Goal: Task Accomplishment & Management: Manage account settings

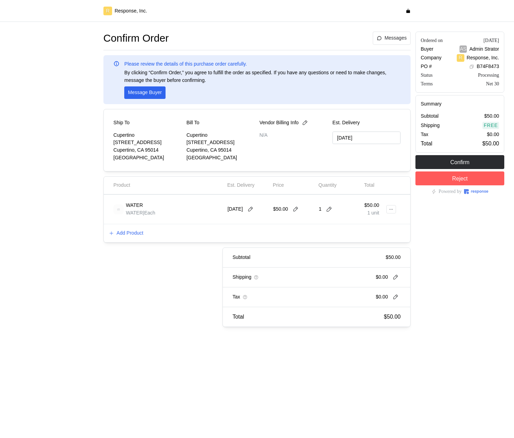
click at [297, 204] on div "$50.00" at bounding box center [293, 209] width 41 height 19
click at [297, 206] on icon at bounding box center [296, 209] width 6 height 6
click at [391, 208] on icon at bounding box center [391, 209] width 5 height 5
click at [366, 224] on p "Edit" at bounding box center [368, 224] width 44 height 8
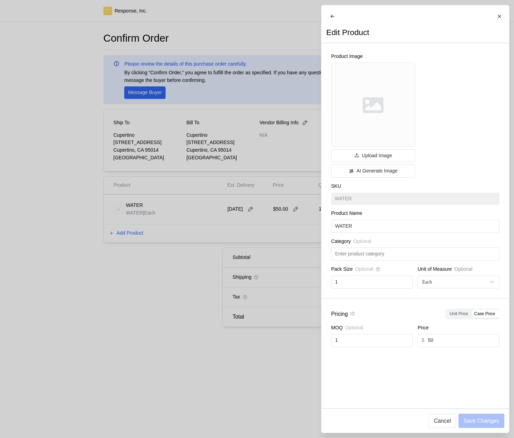
click at [273, 244] on div at bounding box center [257, 219] width 514 height 438
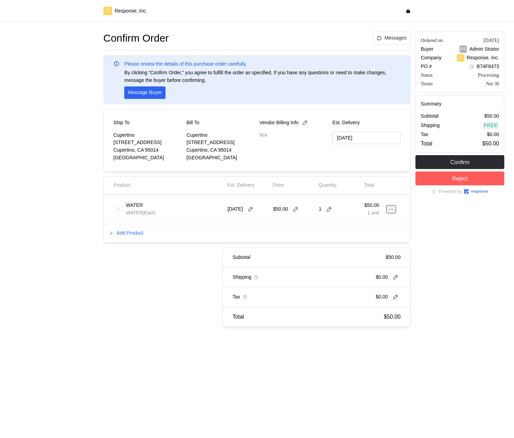
click at [388, 210] on button at bounding box center [391, 209] width 10 height 8
click at [376, 222] on p "Edit" at bounding box center [368, 224] width 44 height 8
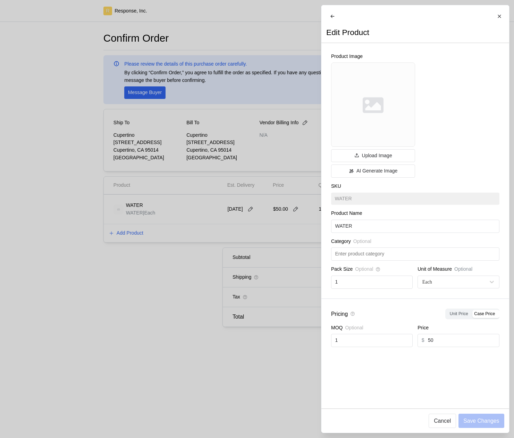
click at [278, 334] on div at bounding box center [257, 219] width 514 height 438
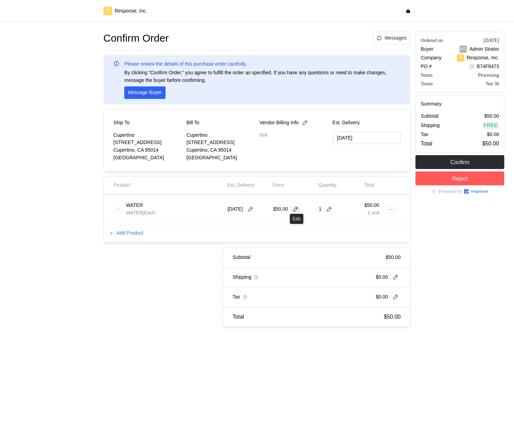
click at [298, 210] on icon at bounding box center [296, 209] width 6 height 6
click at [286, 208] on input "50" at bounding box center [293, 209] width 33 height 12
type input "59.45"
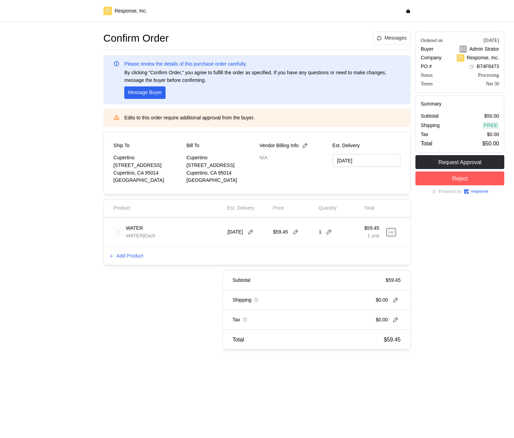
click at [392, 233] on icon at bounding box center [391, 232] width 5 height 5
click at [378, 248] on p "Edit" at bounding box center [368, 247] width 44 height 8
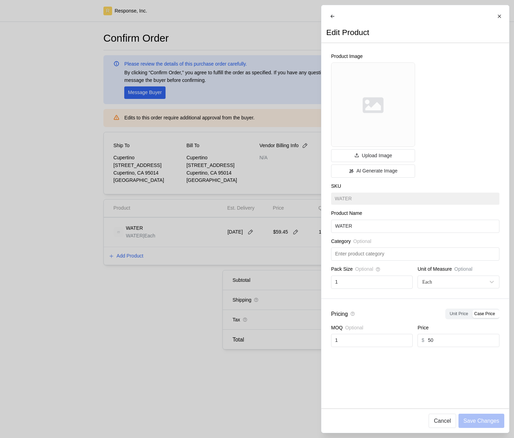
click at [273, 290] on div at bounding box center [257, 219] width 514 height 438
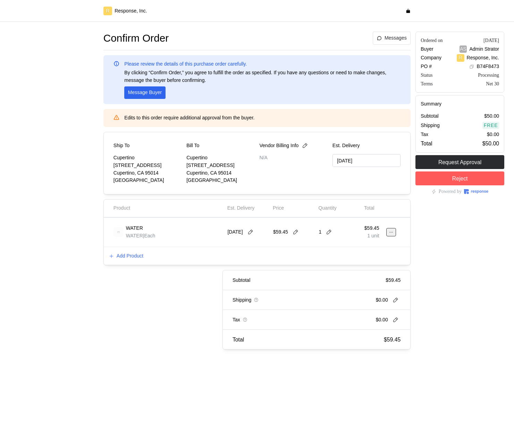
click at [390, 233] on icon at bounding box center [391, 232] width 5 height 5
click at [372, 251] on button "Edit" at bounding box center [365, 246] width 55 height 12
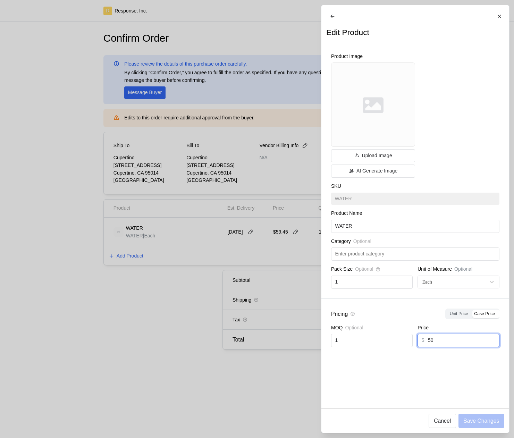
click at [439, 340] on input "50" at bounding box center [461, 340] width 67 height 12
type input "30"
click at [484, 420] on p "Save Changes" at bounding box center [481, 420] width 36 height 9
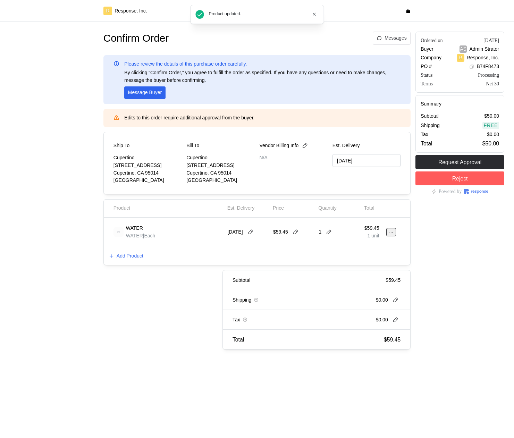
click at [388, 228] on button at bounding box center [391, 232] width 10 height 8
click at [371, 244] on p "Edit" at bounding box center [368, 247] width 44 height 8
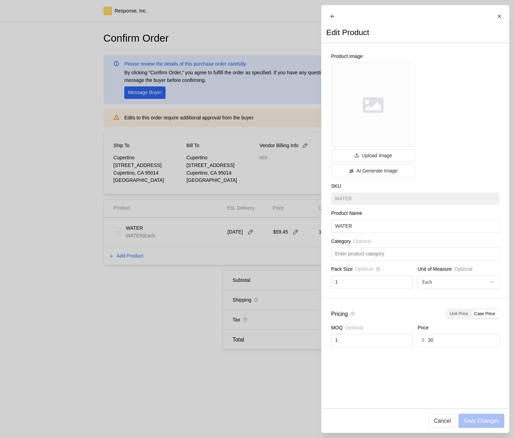
click at [151, 123] on div at bounding box center [257, 219] width 514 height 438
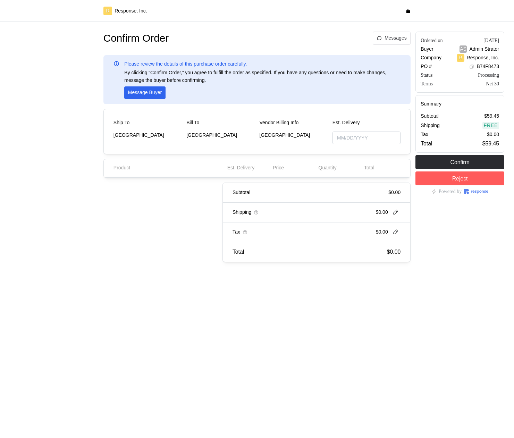
type input "10/03/2025"
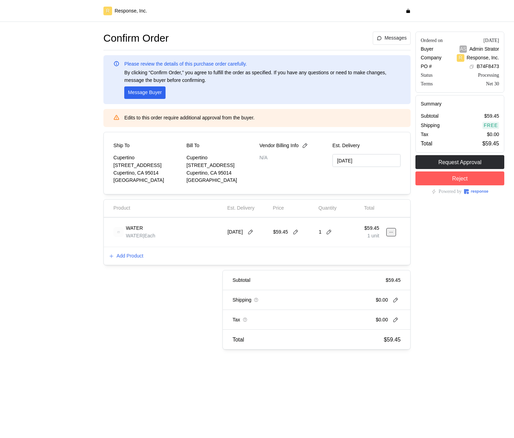
click at [391, 232] on icon at bounding box center [391, 232] width 5 height 5
click at [368, 250] on p "Edit" at bounding box center [368, 247] width 44 height 8
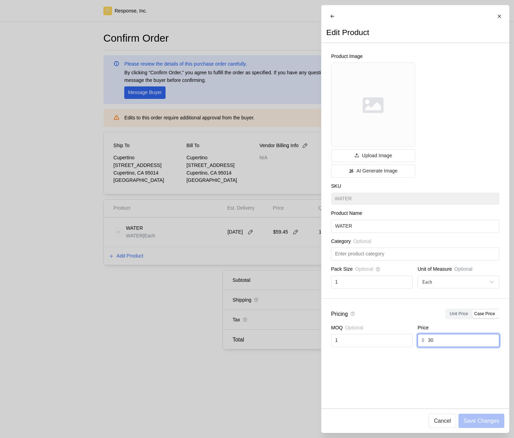
click at [448, 346] on input "30" at bounding box center [461, 340] width 67 height 12
type input "5"
type input "69.95"
click at [481, 422] on p "Save Changes" at bounding box center [481, 420] width 36 height 9
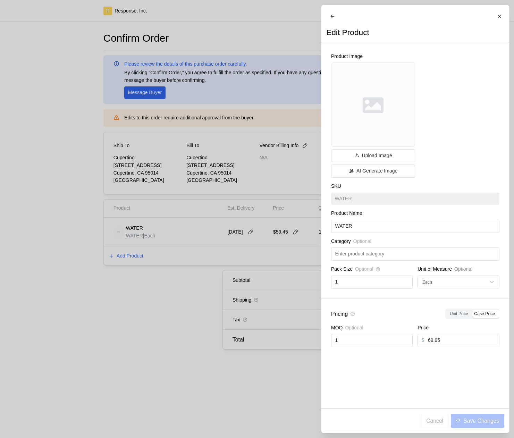
click at [259, 260] on div at bounding box center [257, 219] width 514 height 438
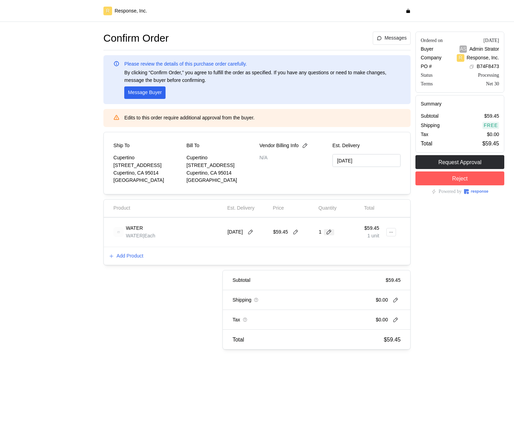
click at [330, 231] on icon at bounding box center [329, 232] width 6 height 6
click at [380, 215] on div "Product Est. Delivery Price Quantity Total" at bounding box center [257, 209] width 306 height 18
click at [390, 232] on icon at bounding box center [390, 232] width 3 height 1
click at [379, 248] on p "Edit" at bounding box center [368, 247] width 44 height 8
click at [392, 236] on div at bounding box center [394, 231] width 4 height 19
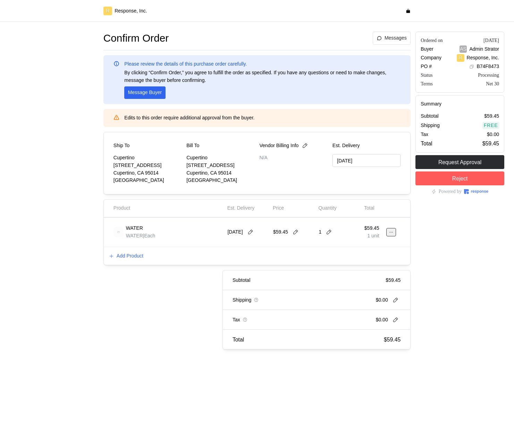
click at [392, 234] on icon at bounding box center [391, 232] width 5 height 5
click at [371, 249] on p "Edit" at bounding box center [368, 247] width 44 height 8
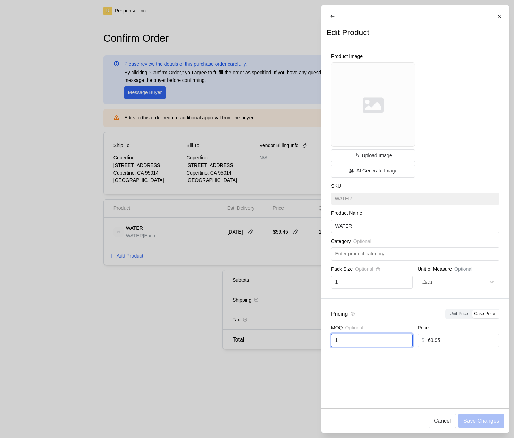
click at [350, 346] on input "1" at bounding box center [372, 340] width 74 height 12
type input "5"
click at [481, 422] on p "Save Changes" at bounding box center [481, 420] width 36 height 9
click at [376, 347] on input "5" at bounding box center [372, 340] width 74 height 12
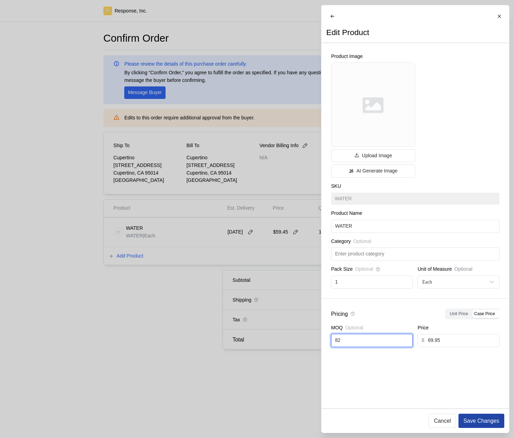
type input "82"
click at [474, 421] on p "Save Changes" at bounding box center [481, 420] width 36 height 9
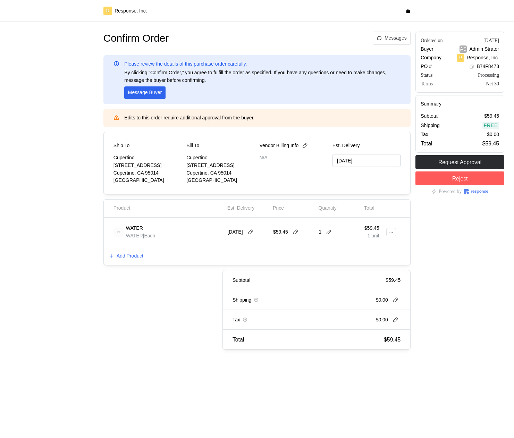
click at [449, 217] on div "Ordered on Sep 23, 2025 Buyer AS Admin Strator Company R Response, Inc. PO # B7…" at bounding box center [460, 190] width 94 height 323
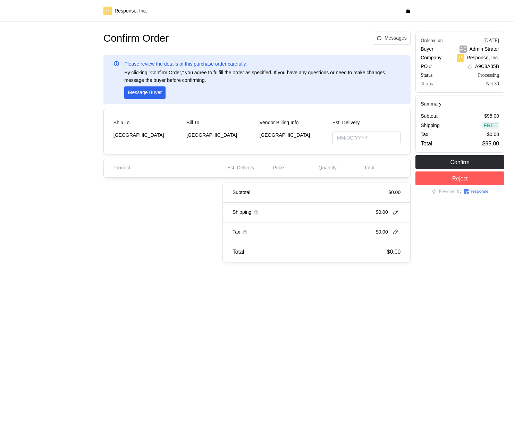
type input "[DATE]"
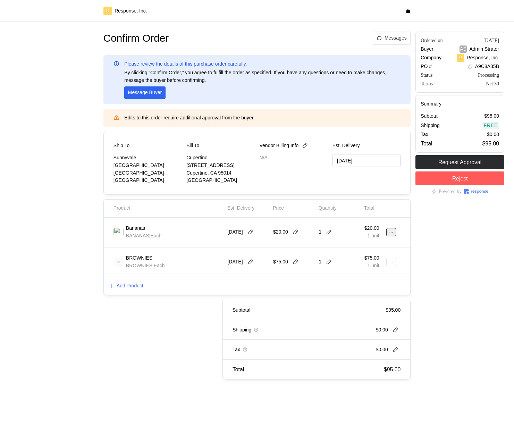
click at [391, 234] on icon at bounding box center [391, 232] width 5 height 5
click at [358, 247] on p "Edit" at bounding box center [368, 247] width 44 height 8
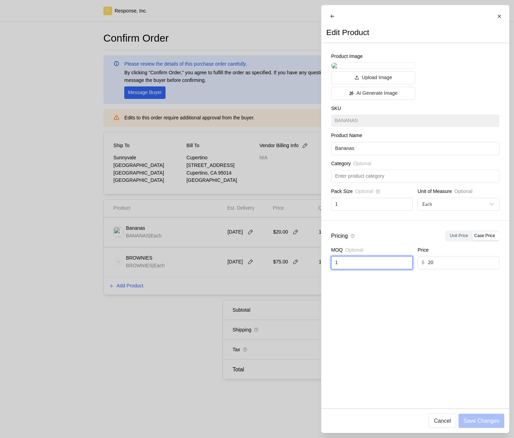
click at [358, 269] on input "1" at bounding box center [372, 262] width 74 height 12
type input "1"
type input "15"
click at [499, 422] on button "Save Changes" at bounding box center [480, 421] width 45 height 14
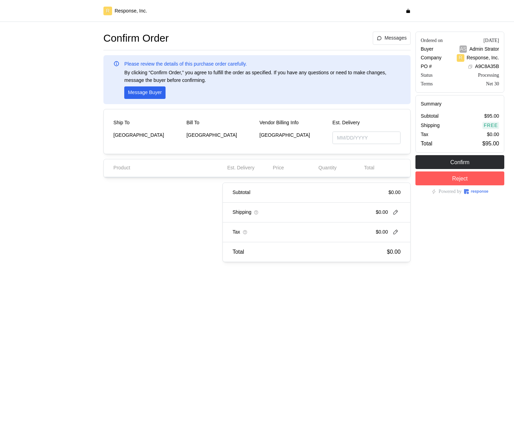
type input "[DATE]"
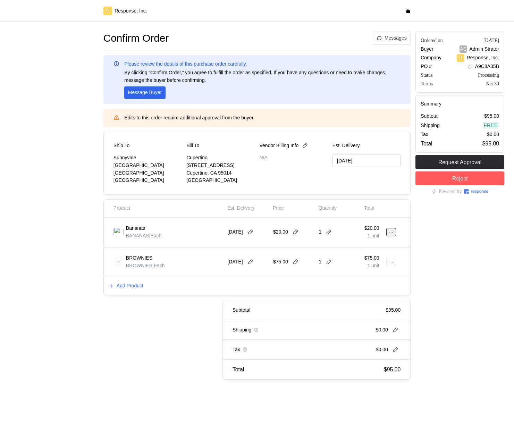
click at [393, 232] on icon at bounding box center [391, 232] width 5 height 5
click at [364, 246] on p "Edit" at bounding box center [368, 247] width 44 height 8
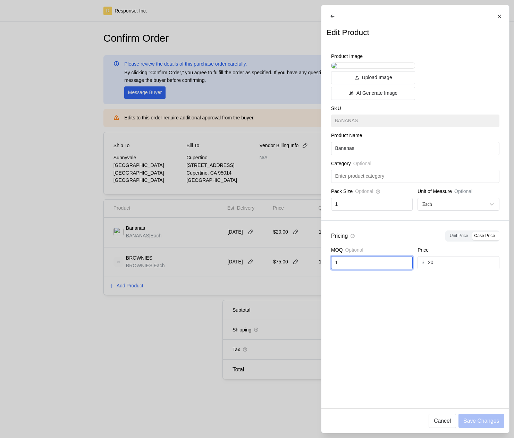
click at [374, 269] on input "1" at bounding box center [372, 262] width 74 height 12
type input "15"
click at [480, 421] on p "Save Changes" at bounding box center [481, 420] width 36 height 9
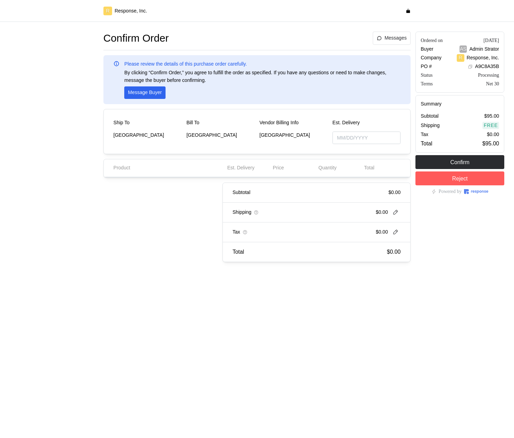
type input "[DATE]"
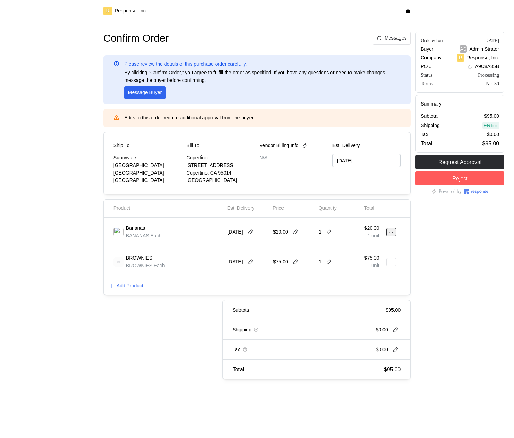
click at [388, 234] on button at bounding box center [391, 232] width 10 height 8
click at [364, 249] on p "Edit" at bounding box center [368, 247] width 44 height 8
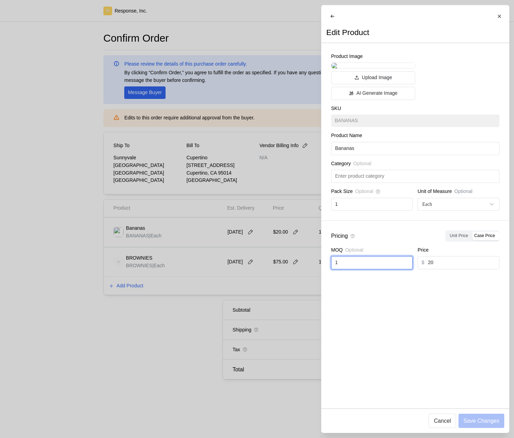
click at [362, 269] on input "1" at bounding box center [372, 262] width 74 height 12
type input "15"
click at [492, 421] on p "Save Changes" at bounding box center [481, 420] width 36 height 9
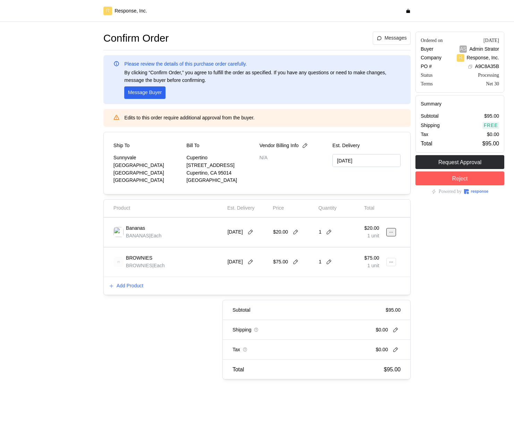
click at [390, 234] on icon at bounding box center [391, 232] width 5 height 5
click at [378, 249] on p "Edit" at bounding box center [368, 247] width 44 height 8
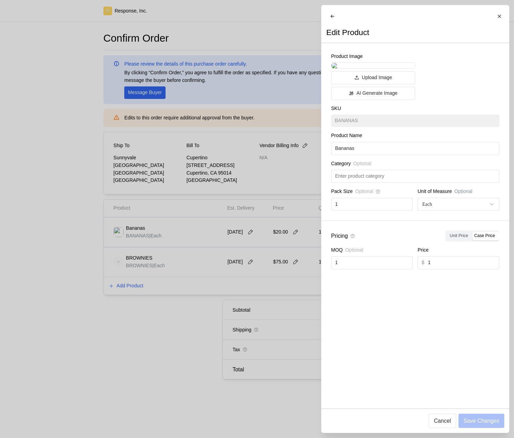
click at [274, 268] on div at bounding box center [257, 219] width 514 height 438
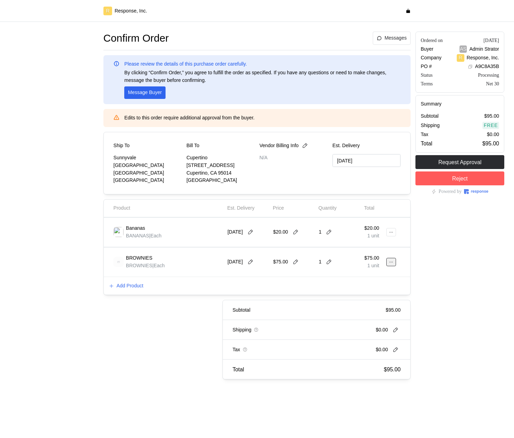
click at [393, 261] on icon at bounding box center [391, 262] width 5 height 5
click at [379, 274] on p "Edit" at bounding box center [368, 277] width 44 height 8
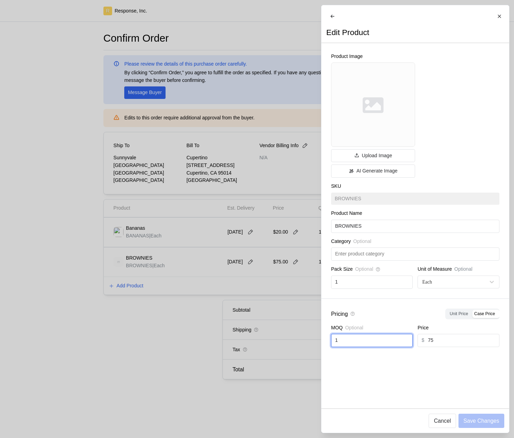
click at [383, 341] on input "1" at bounding box center [372, 340] width 74 height 12
click at [377, 347] on input "1" at bounding box center [372, 340] width 74 height 12
type input "13"
click at [493, 418] on p "Save Changes" at bounding box center [481, 420] width 36 height 9
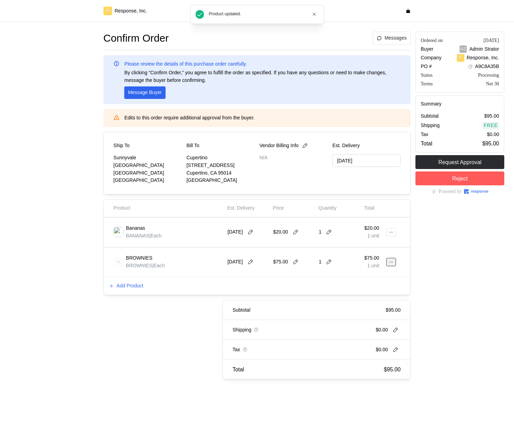
click at [389, 260] on icon at bounding box center [391, 262] width 5 height 5
click at [382, 281] on button "Edit" at bounding box center [365, 276] width 55 height 12
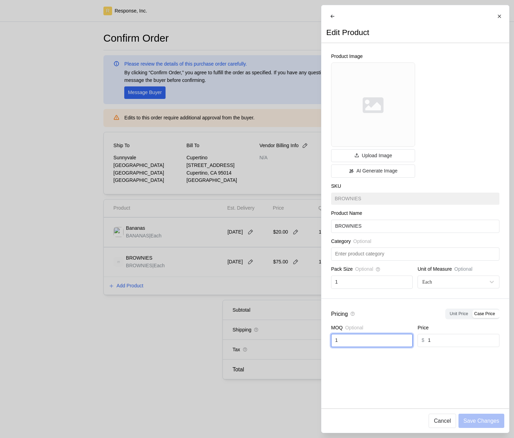
click at [383, 342] on input "1" at bounding box center [372, 340] width 74 height 12
click at [290, 266] on div at bounding box center [257, 219] width 514 height 438
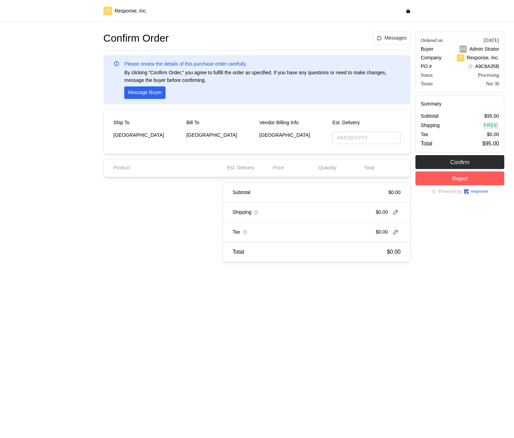
type input "[DATE]"
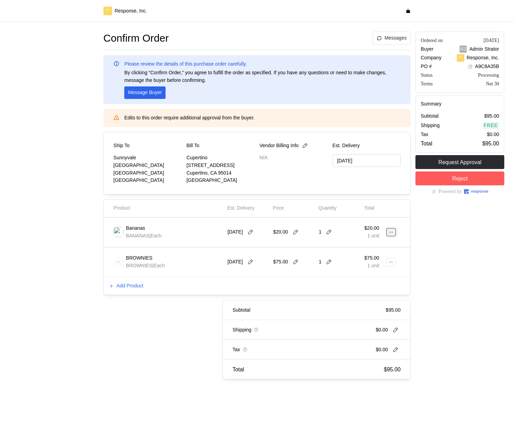
click at [391, 232] on icon at bounding box center [390, 232] width 3 height 1
click at [373, 247] on p "Edit" at bounding box center [368, 247] width 44 height 8
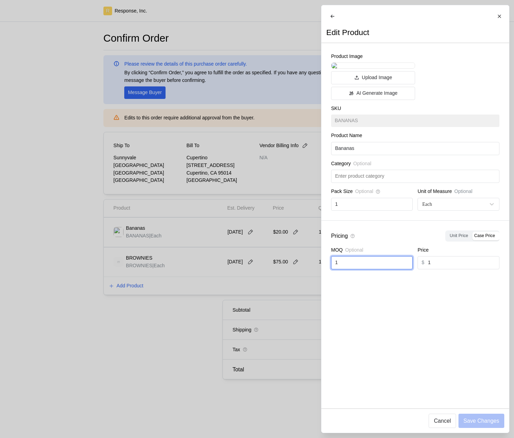
click at [360, 269] on input "1" at bounding box center [372, 262] width 74 height 12
type input "25"
click at [477, 421] on p "Save Changes" at bounding box center [481, 420] width 36 height 9
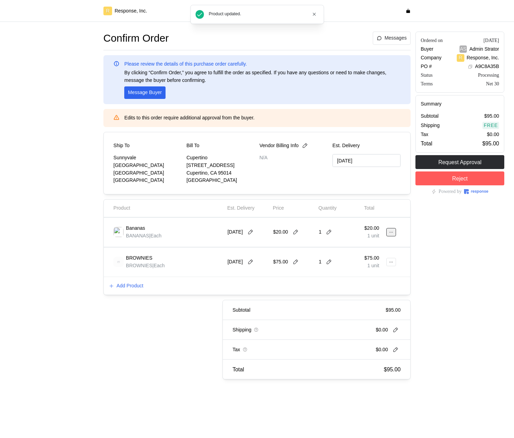
click at [389, 233] on icon at bounding box center [391, 232] width 5 height 5
click at [380, 245] on p "Edit" at bounding box center [368, 247] width 44 height 8
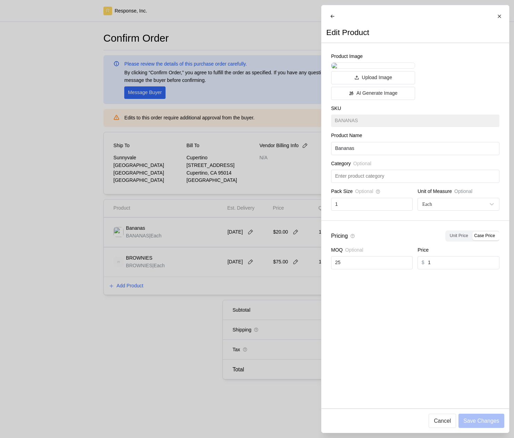
click at [279, 288] on div at bounding box center [257, 219] width 514 height 438
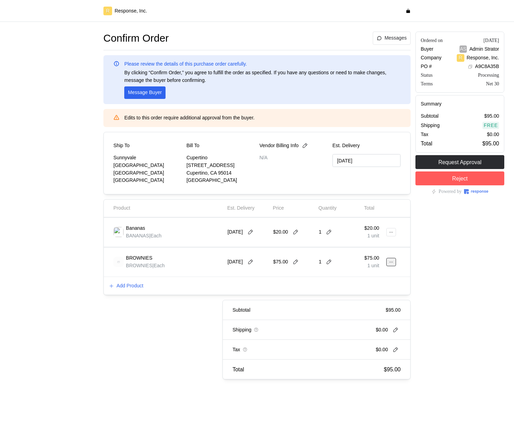
click at [388, 264] on button at bounding box center [391, 262] width 10 height 8
click at [374, 277] on p "Edit" at bounding box center [368, 277] width 44 height 8
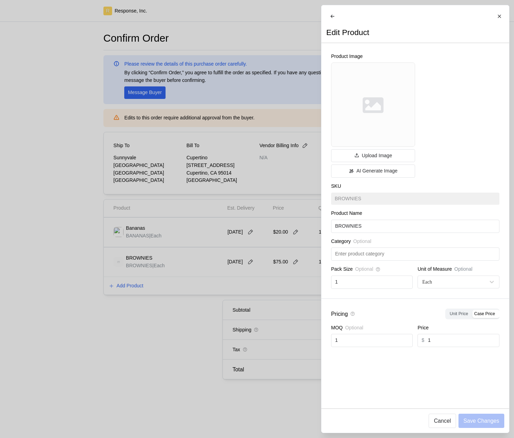
click at [260, 325] on div at bounding box center [257, 219] width 514 height 438
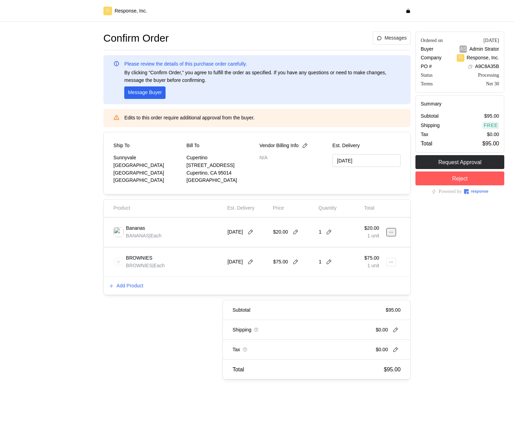
click at [392, 234] on icon at bounding box center [391, 232] width 5 height 5
click at [373, 247] on p "Edit" at bounding box center [368, 247] width 44 height 8
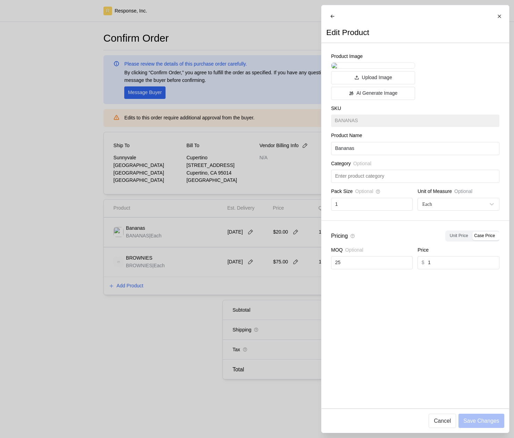
click at [278, 310] on div at bounding box center [257, 219] width 514 height 438
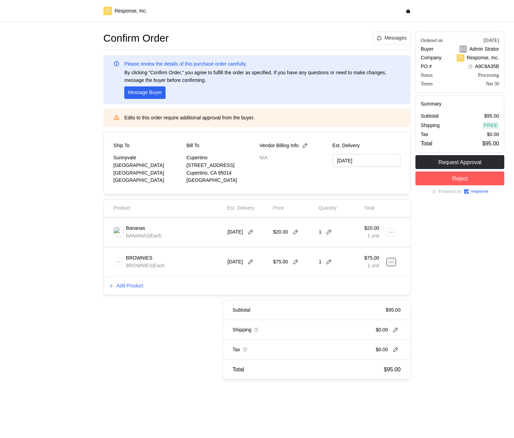
click at [390, 264] on icon at bounding box center [391, 262] width 5 height 5
click at [366, 276] on p "Edit" at bounding box center [368, 277] width 44 height 8
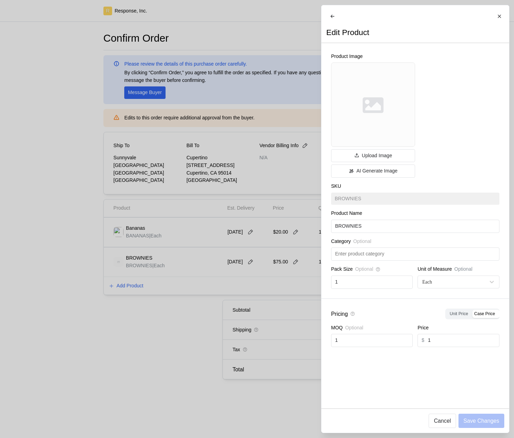
click at [256, 297] on div at bounding box center [257, 219] width 514 height 438
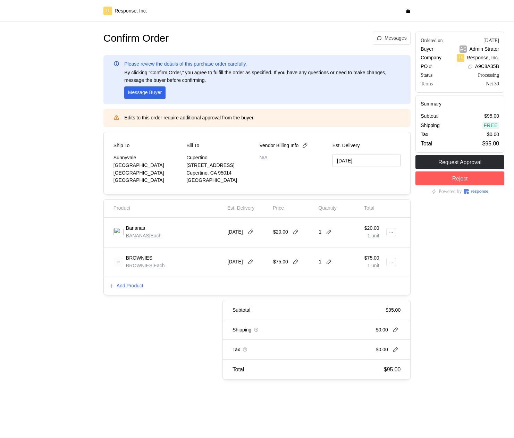
click at [385, 234] on div "$20.00 1 unit" at bounding box center [375, 231] width 23 height 19
click at [392, 234] on icon at bounding box center [391, 232] width 5 height 5
click at [381, 247] on p "Edit" at bounding box center [368, 247] width 44 height 8
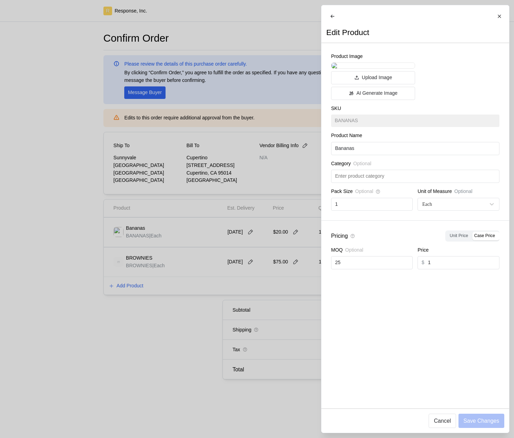
click at [98, 274] on div at bounding box center [257, 219] width 514 height 438
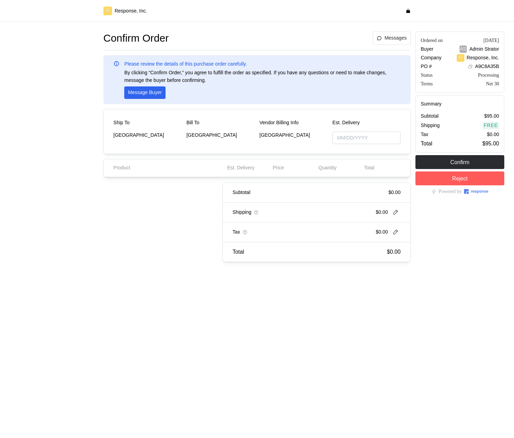
type input "[DATE]"
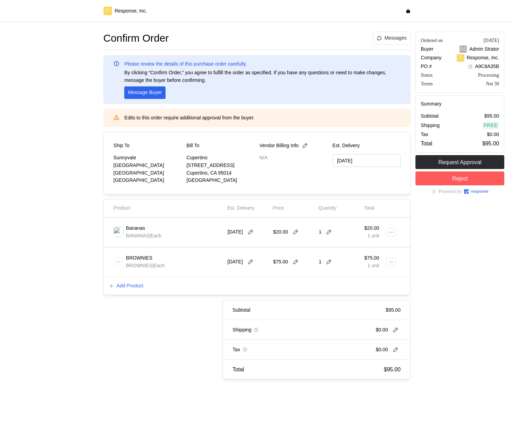
click at [389, 237] on div at bounding box center [393, 232] width 9 height 24
click at [390, 235] on button at bounding box center [391, 232] width 10 height 8
click at [379, 248] on p "Edit" at bounding box center [368, 247] width 44 height 8
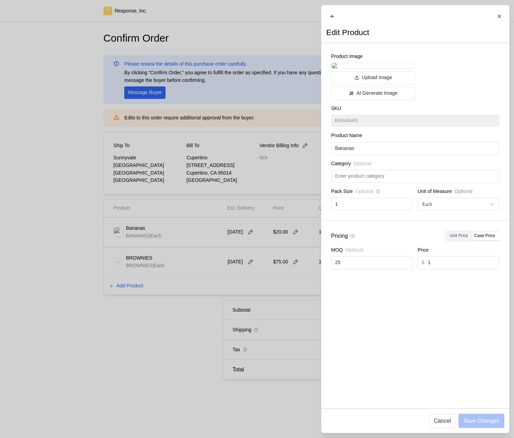
click at [234, 258] on div at bounding box center [257, 219] width 514 height 438
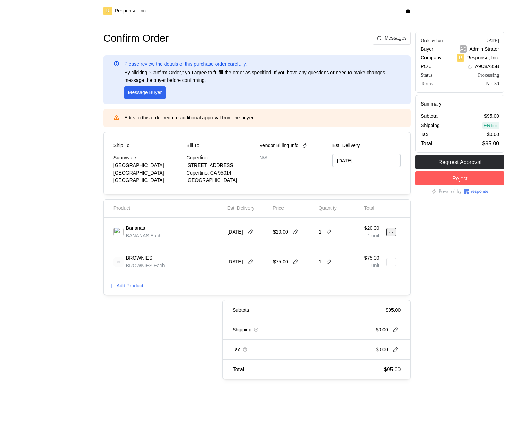
click at [389, 232] on icon at bounding box center [391, 232] width 5 height 5
click at [350, 251] on button "Edit" at bounding box center [365, 246] width 55 height 12
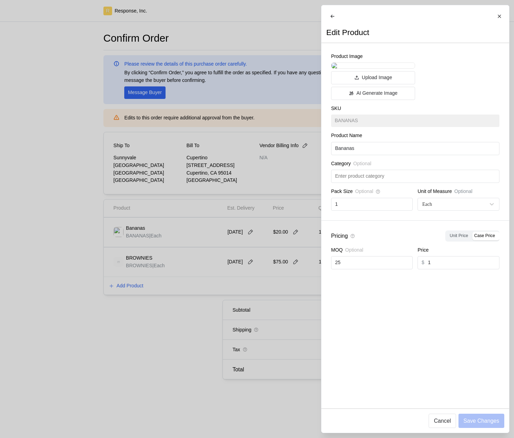
click at [240, 287] on div at bounding box center [257, 219] width 514 height 438
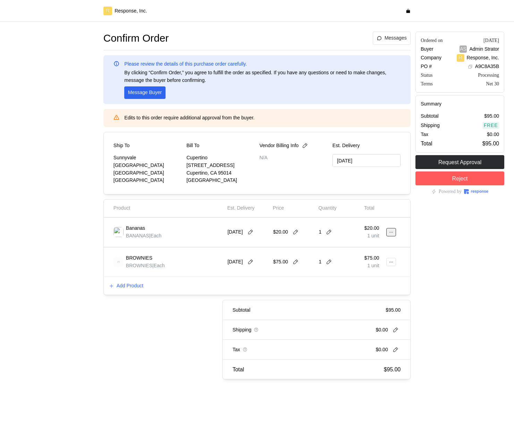
click at [390, 230] on icon at bounding box center [391, 232] width 5 height 5
click at [365, 243] on p "Edit" at bounding box center [368, 247] width 44 height 8
